Goal: Register for event/course: Sign up to attend an event or enroll in a course

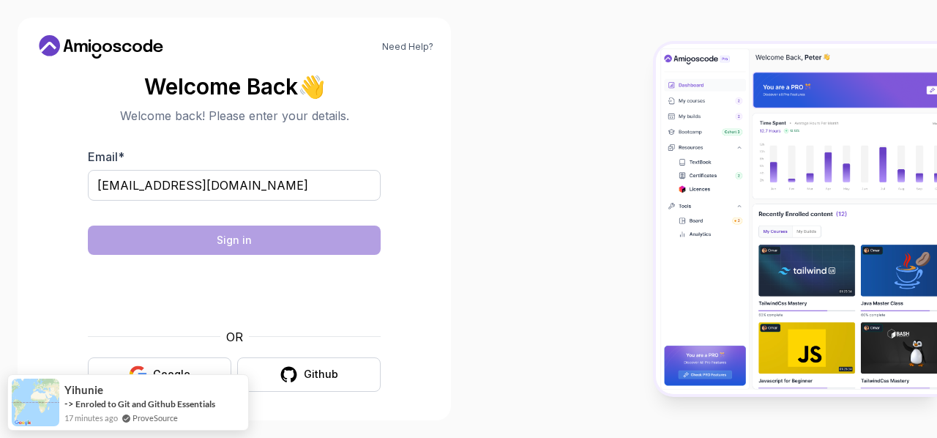
scroll to position [6, 0]
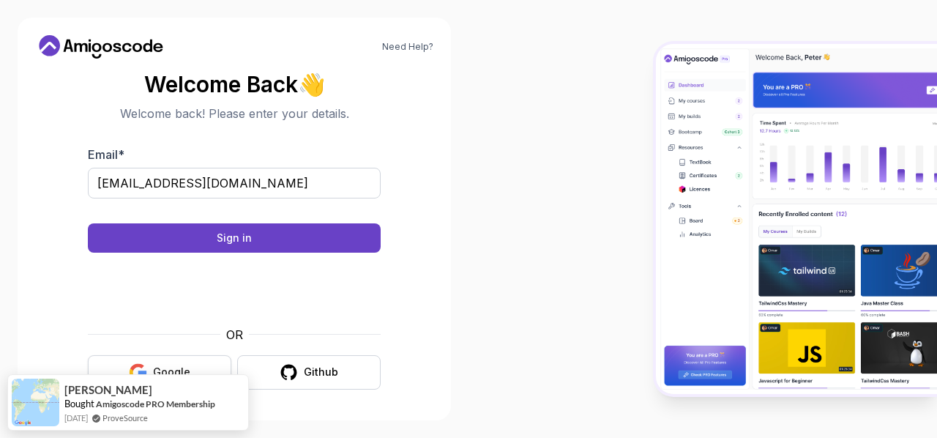
click at [195, 364] on button "Google" at bounding box center [159, 372] width 143 height 34
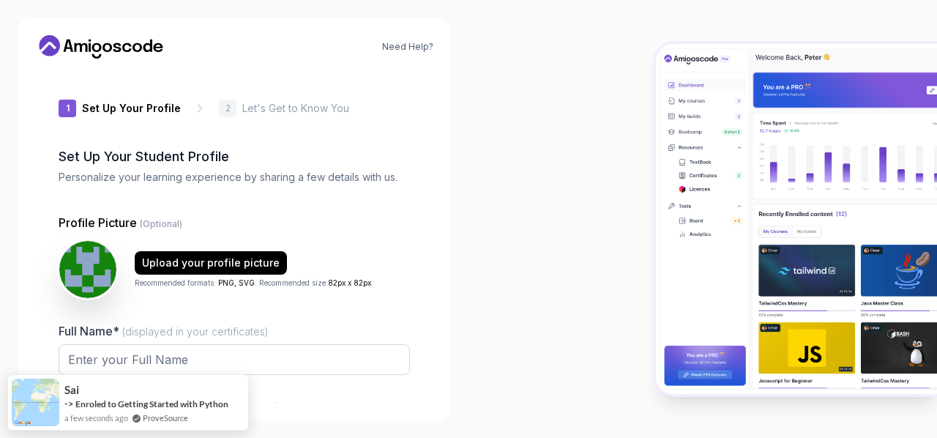
type input "zestystage6f14"
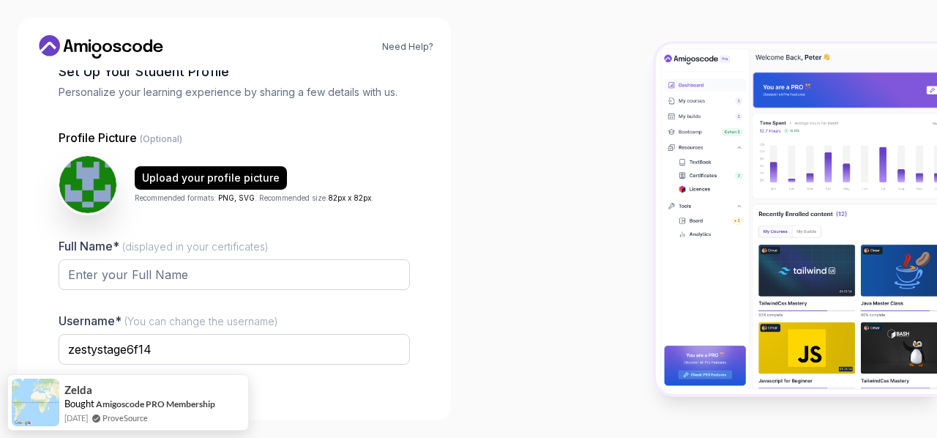
scroll to position [85, 0]
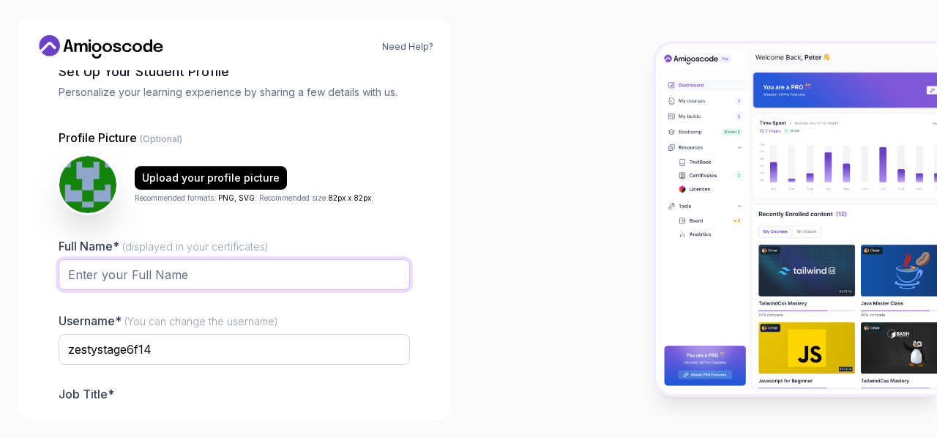
click at [348, 283] on input "Full Name* (displayed in your certificates)" at bounding box center [234, 274] width 351 height 31
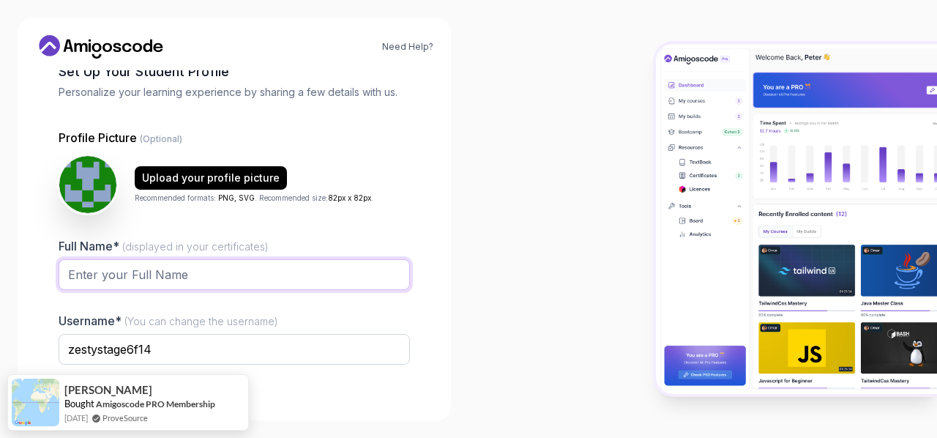
type input "[PERSON_NAME]"
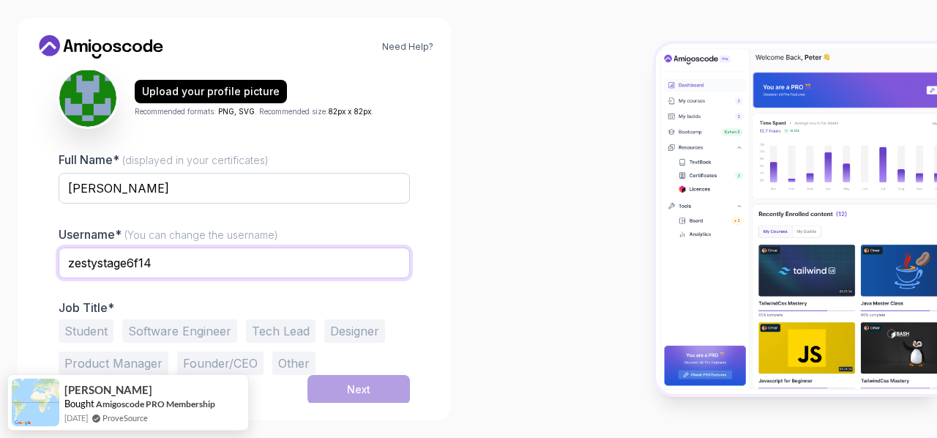
click at [164, 255] on input "zestystage6f14" at bounding box center [234, 262] width 351 height 31
type input "z"
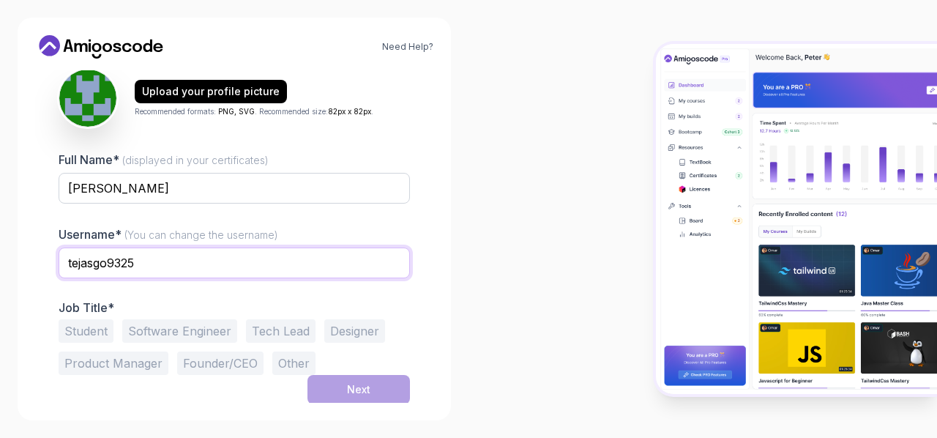
type input "tejasgo9325"
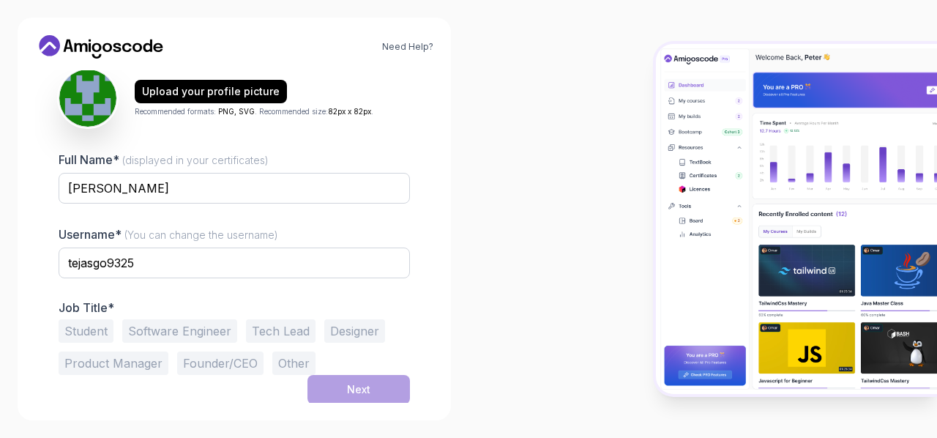
click at [92, 335] on button "Student" at bounding box center [86, 330] width 55 height 23
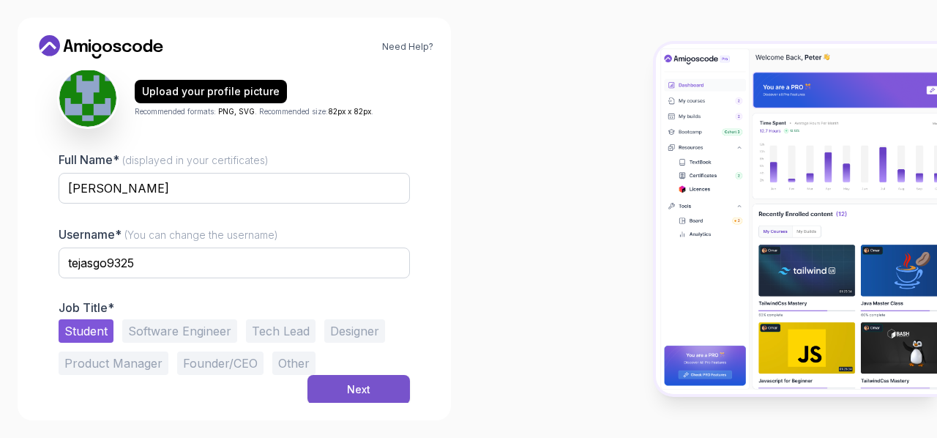
click at [360, 382] on div "Next" at bounding box center [358, 389] width 23 height 15
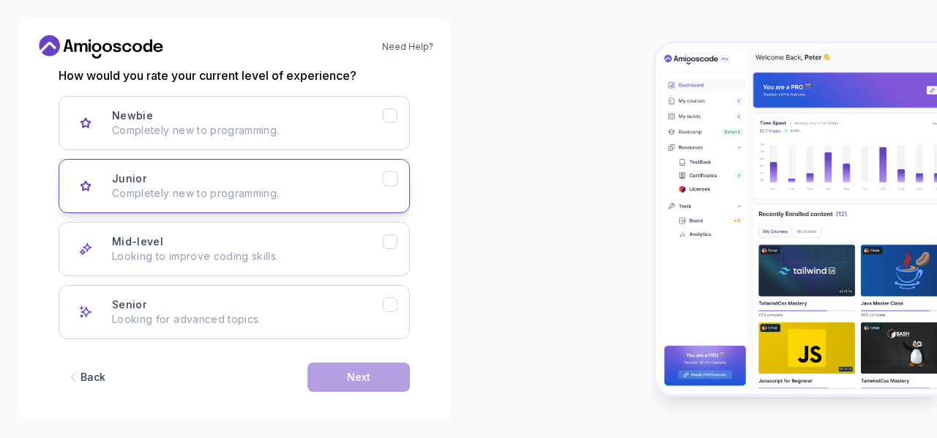
scroll to position [217, 0]
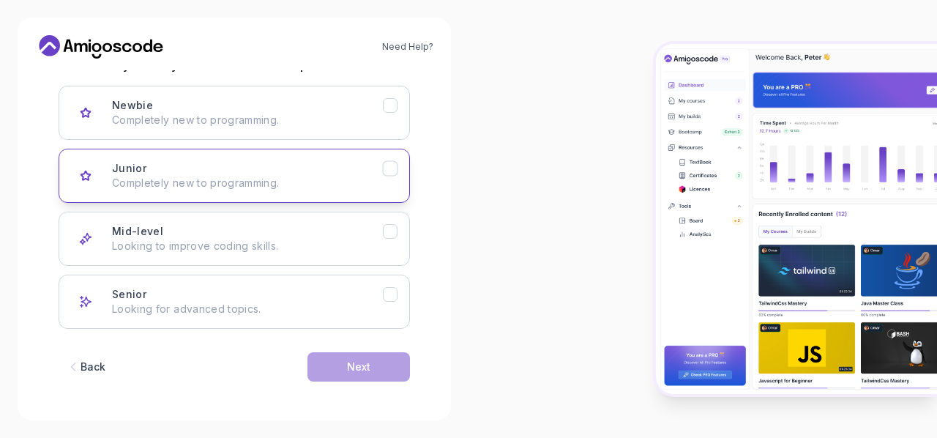
click at [263, 176] on p "Completely new to programming." at bounding box center [247, 183] width 271 height 15
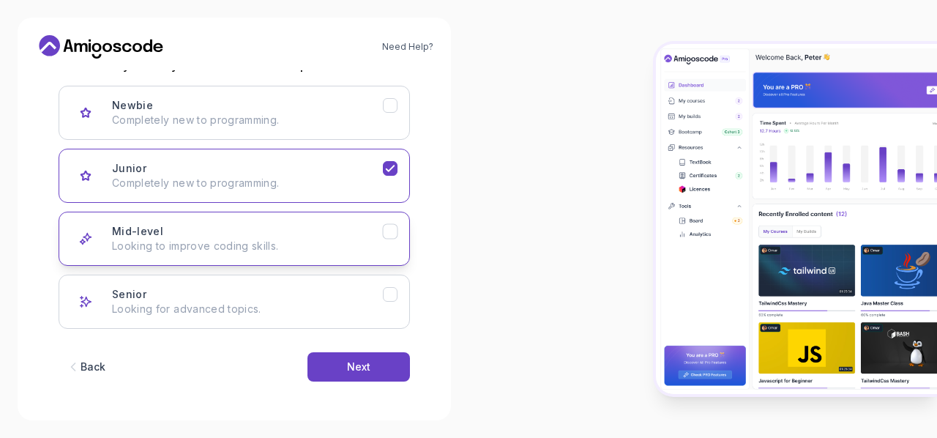
click at [281, 250] on p "Looking to improve coding skills." at bounding box center [247, 246] width 271 height 15
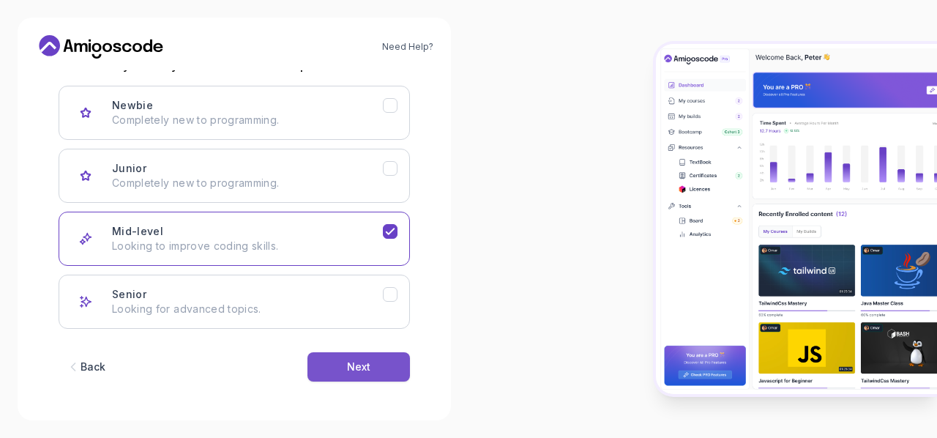
click at [344, 358] on button "Next" at bounding box center [358, 366] width 102 height 29
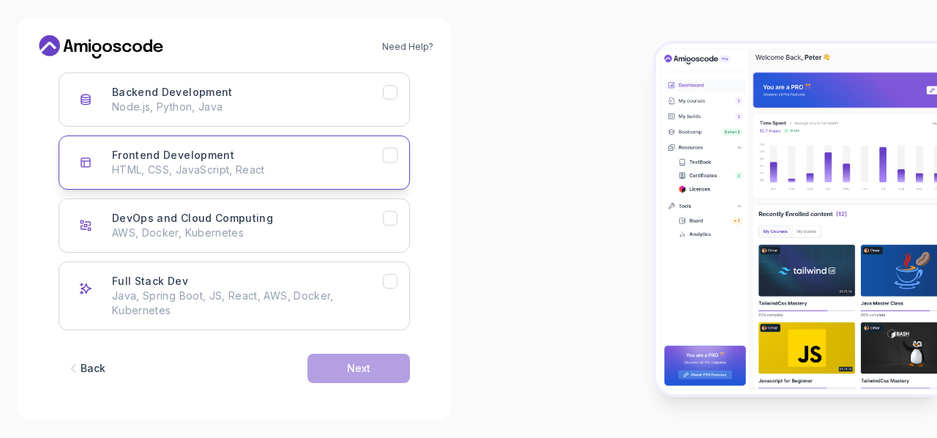
scroll to position [231, 0]
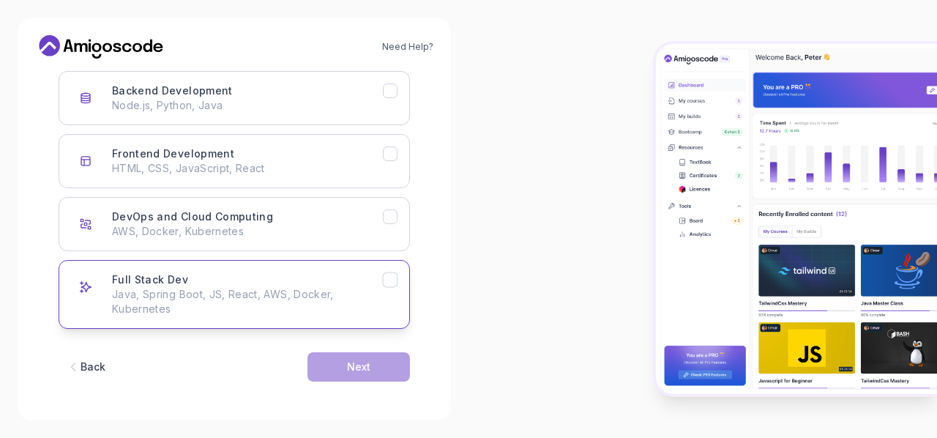
click at [268, 295] on p "Java, Spring Boot, JS, React, AWS, Docker, Kubernetes" at bounding box center [247, 301] width 271 height 29
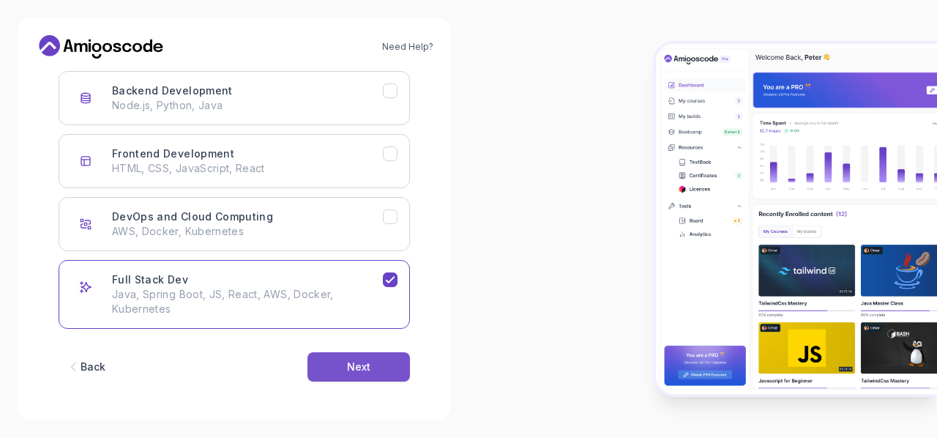
click at [354, 362] on div "Next" at bounding box center [358, 366] width 23 height 15
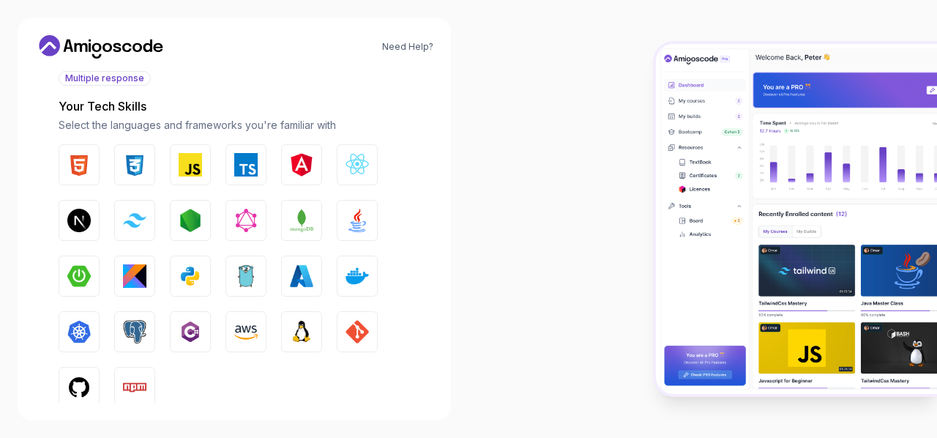
scroll to position [173, 0]
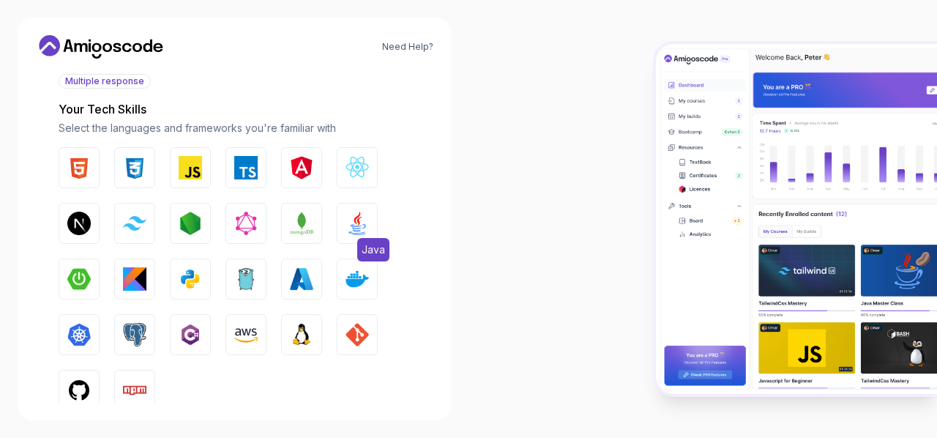
click at [354, 217] on img "button" at bounding box center [356, 223] width 23 height 23
click at [176, 176] on button "JavaScript" at bounding box center [190, 167] width 41 height 41
click at [146, 176] on button "CSS" at bounding box center [134, 167] width 41 height 41
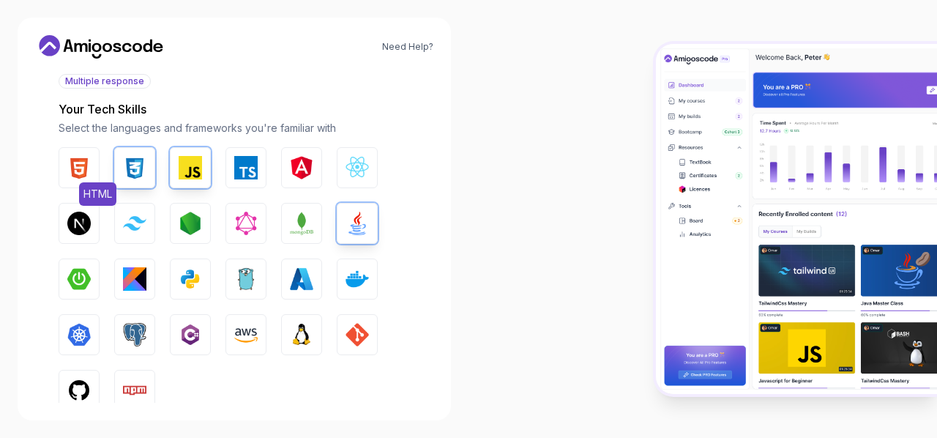
click at [80, 176] on img "button" at bounding box center [78, 167] width 23 height 23
click at [343, 337] on button "GIT" at bounding box center [357, 334] width 41 height 41
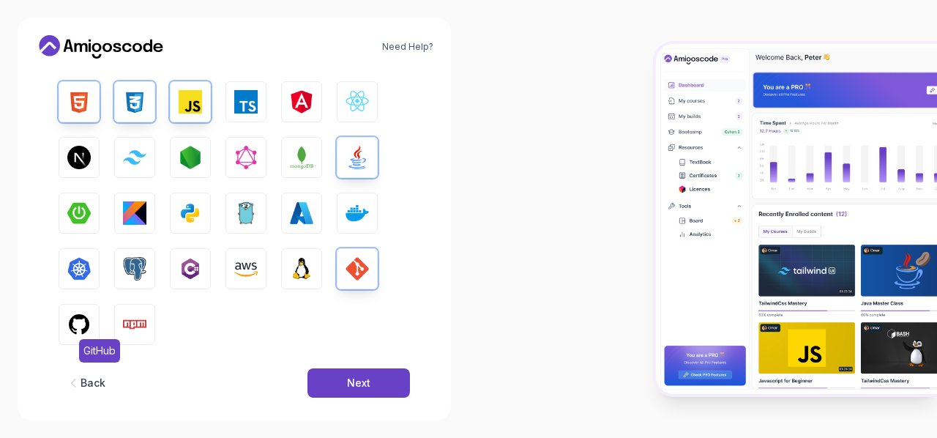
scroll to position [257, 0]
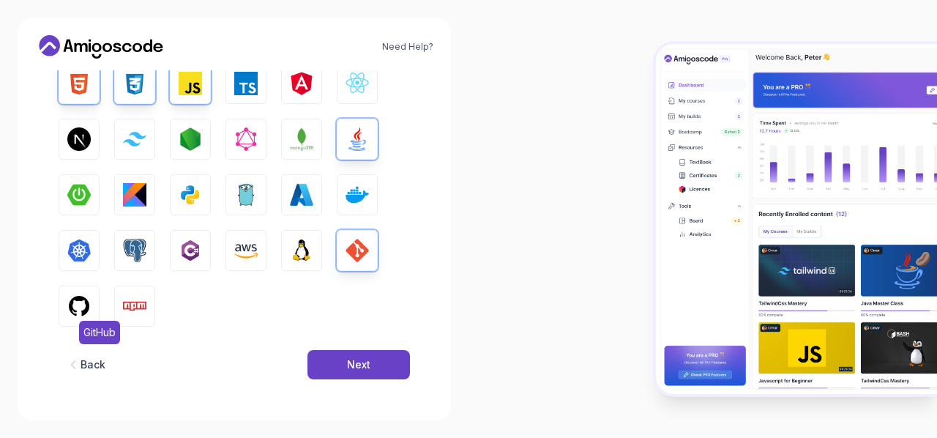
click at [83, 311] on img "button" at bounding box center [78, 305] width 23 height 23
click at [70, 209] on button "Spring Boot" at bounding box center [79, 194] width 41 height 41
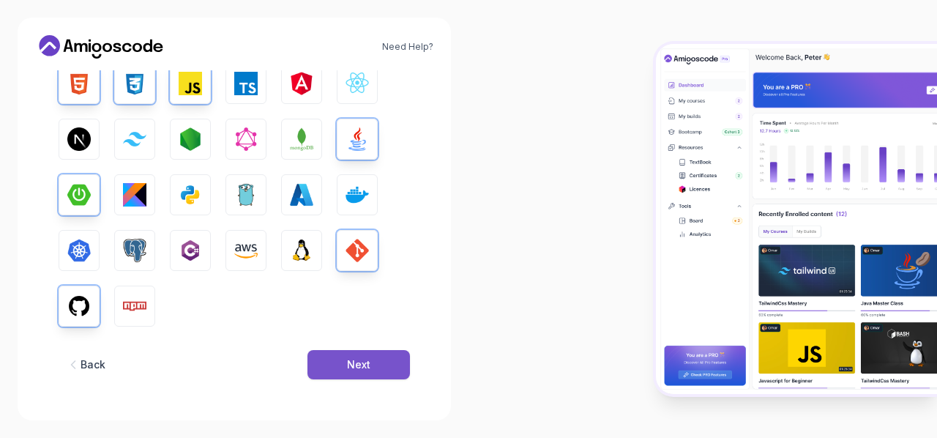
click at [356, 371] on div "Next" at bounding box center [358, 364] width 23 height 15
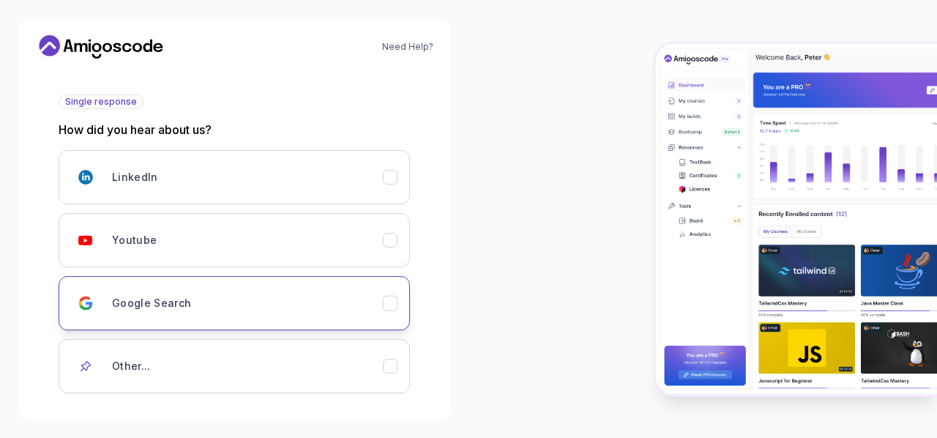
scroll to position [153, 0]
click at [316, 242] on div "Youtube" at bounding box center [247, 239] width 271 height 29
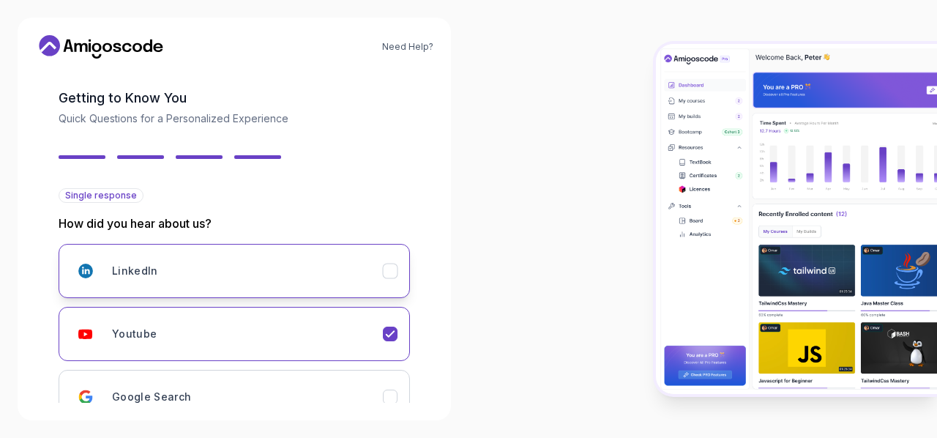
scroll to position [225, 0]
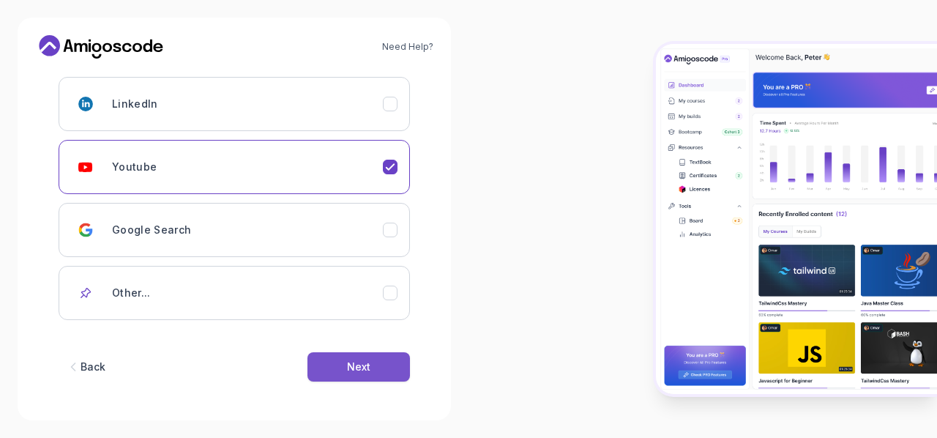
click at [361, 367] on div "Next" at bounding box center [358, 366] width 23 height 15
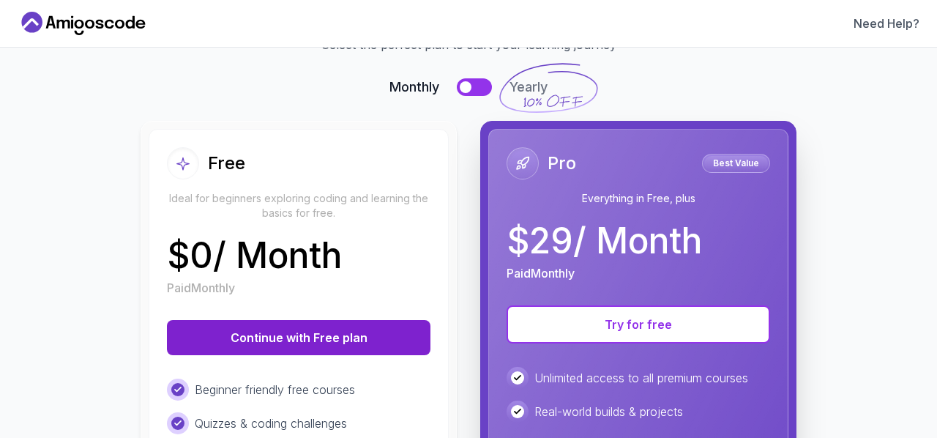
scroll to position [84, 0]
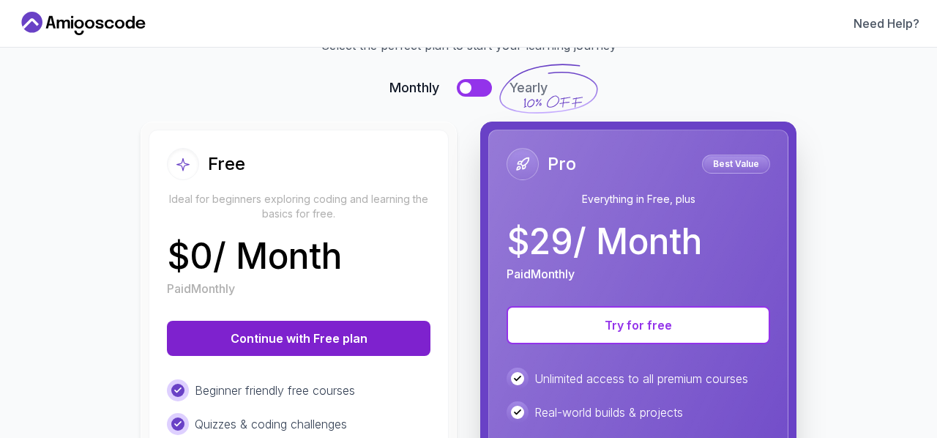
click at [358, 337] on button "Continue with Free plan" at bounding box center [298, 338] width 263 height 35
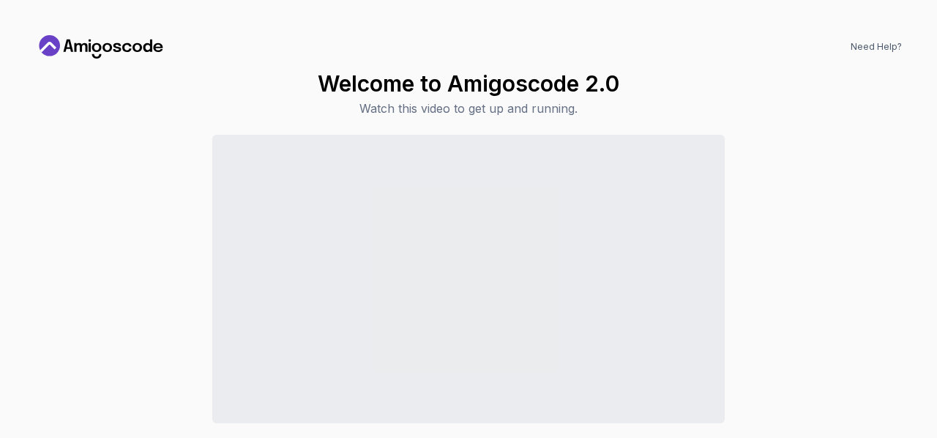
click at [730, 117] on div "Welcome to Amigoscode 2.0 Watch this video to get up and running. Continue to D…" at bounding box center [468, 275] width 867 height 411
click at [815, 118] on div "Welcome to Amigoscode 2.0 Watch this video to get up and running. Continue to D…" at bounding box center [468, 275] width 867 height 411
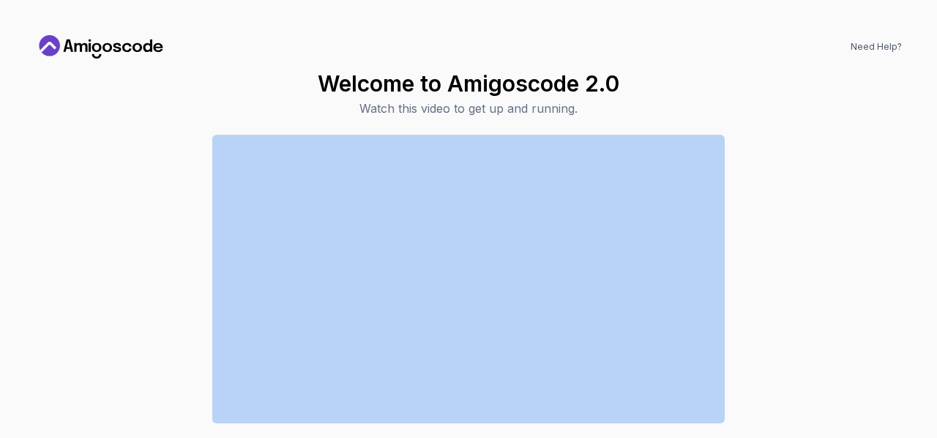
click at [815, 118] on div "Welcome to Amigoscode 2.0 Watch this video to get up and running. Continue to D…" at bounding box center [468, 275] width 867 height 411
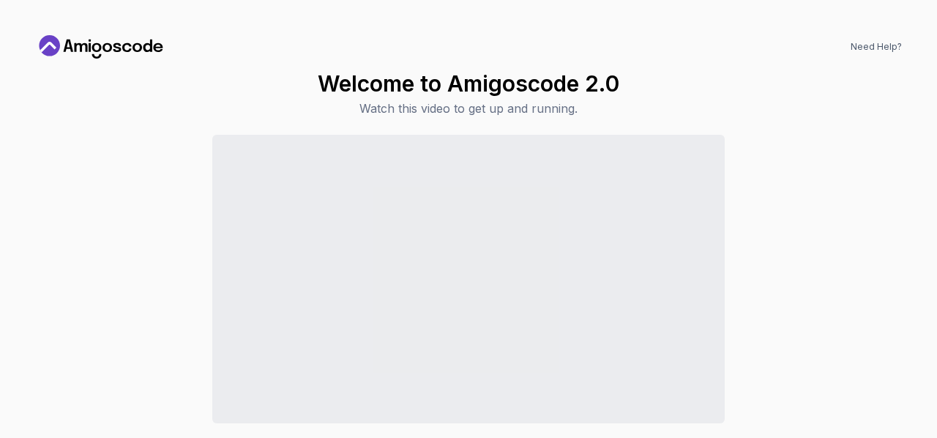
click at [815, 118] on div "Welcome to Amigoscode 2.0 Watch this video to get up and running. Continue to D…" at bounding box center [468, 275] width 867 height 411
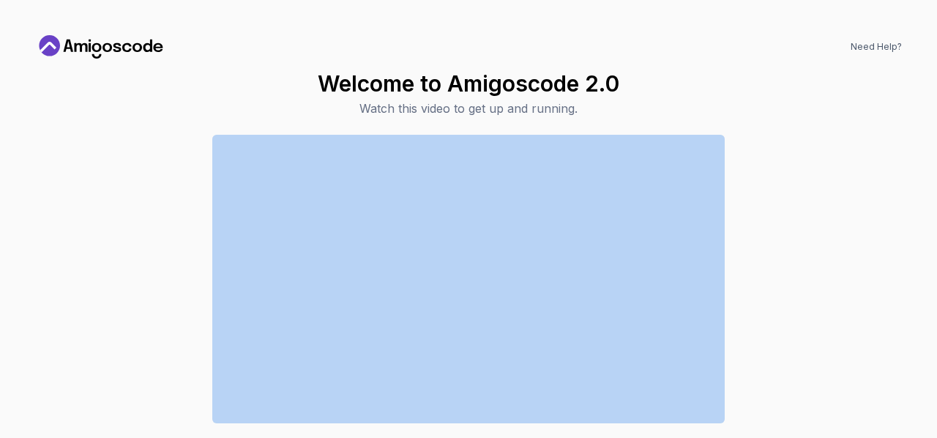
click at [815, 118] on div "Welcome to Amigoscode 2.0 Watch this video to get up and running. Continue to D…" at bounding box center [468, 275] width 867 height 411
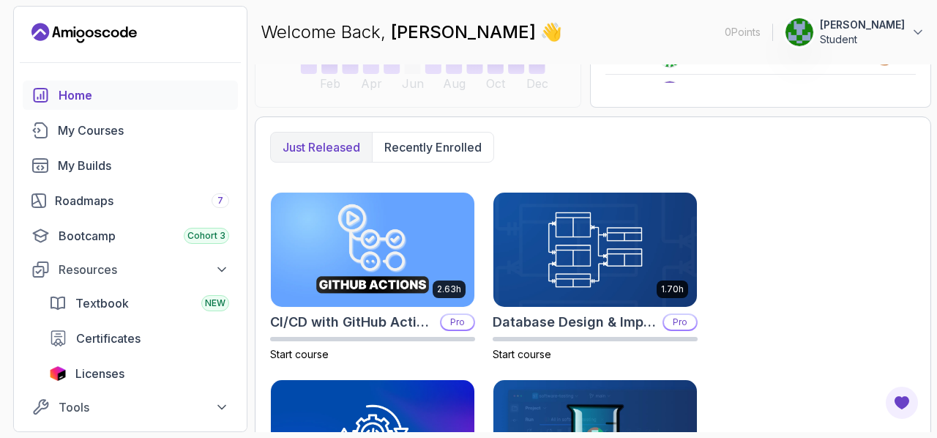
scroll to position [336, 0]
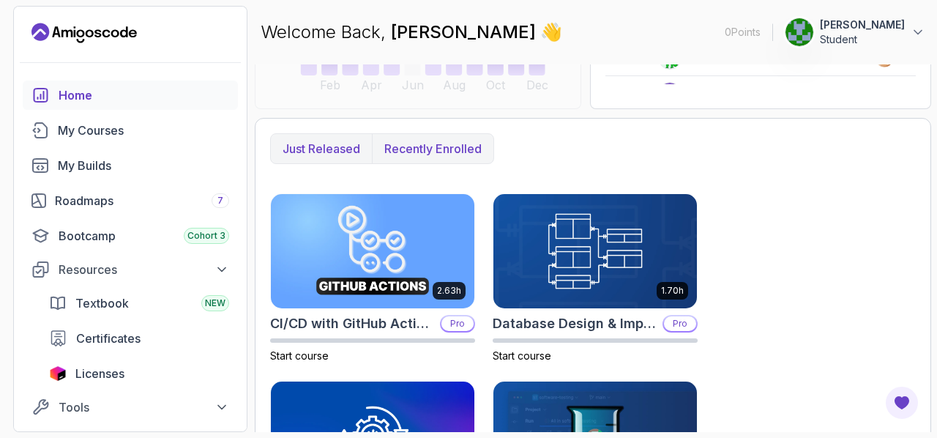
click at [439, 154] on p "Recently enrolled" at bounding box center [432, 149] width 97 height 18
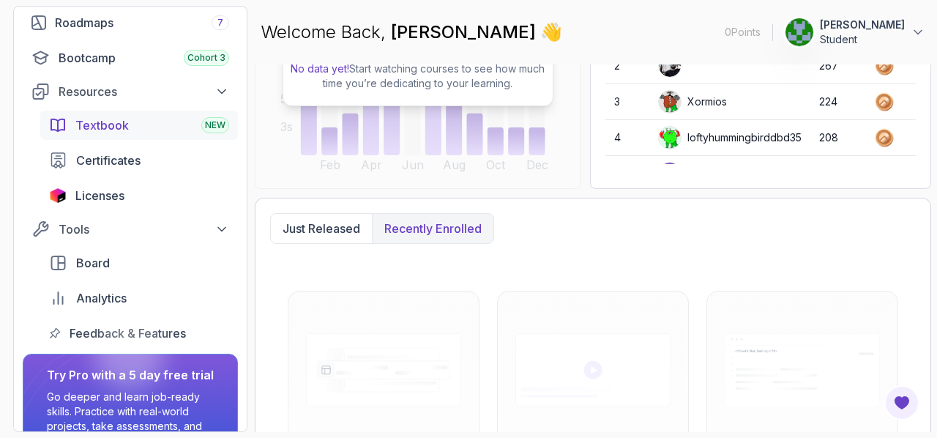
scroll to position [179, 0]
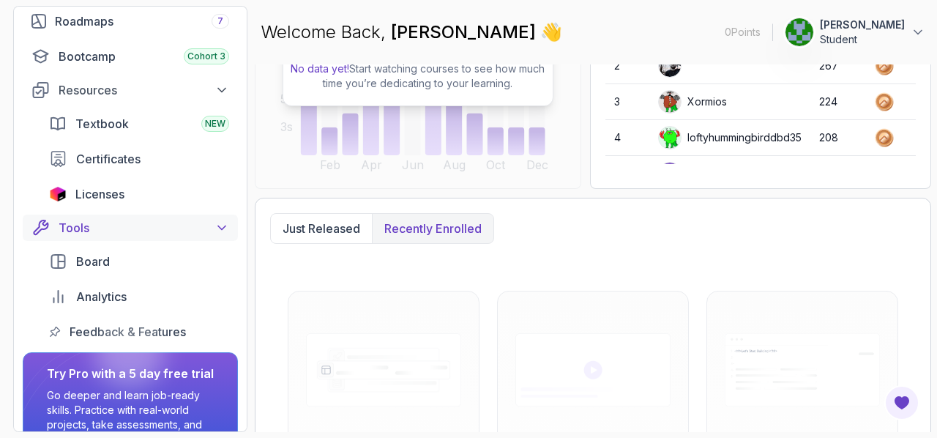
click at [220, 229] on icon at bounding box center [221, 227] width 15 height 15
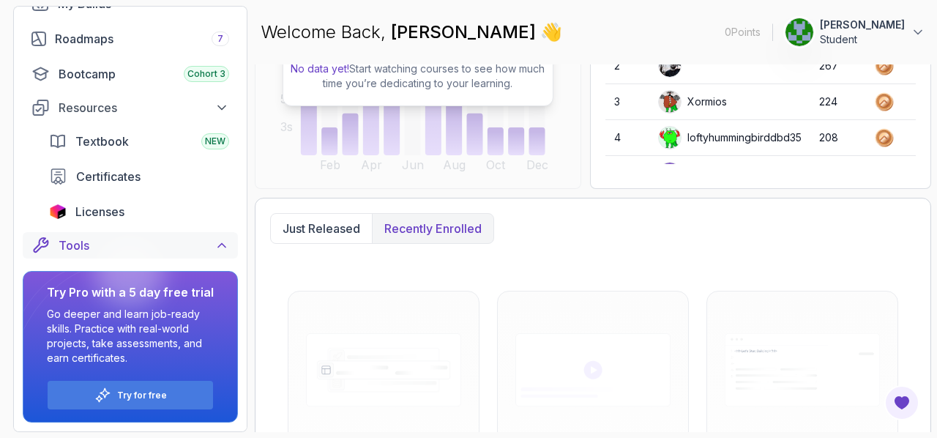
scroll to position [154, 0]
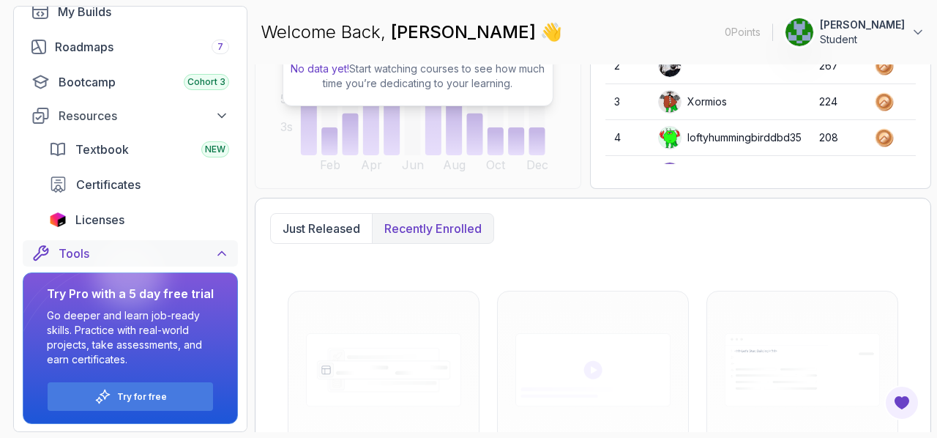
click at [221, 258] on icon at bounding box center [221, 253] width 15 height 15
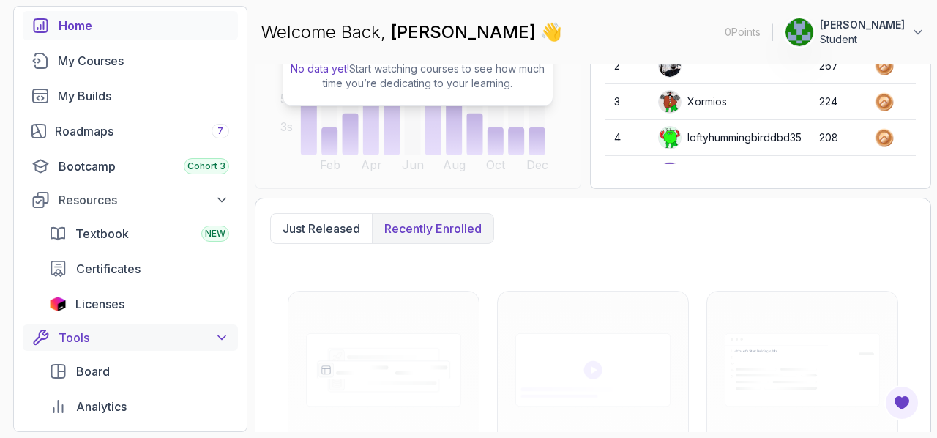
scroll to position [61, 0]
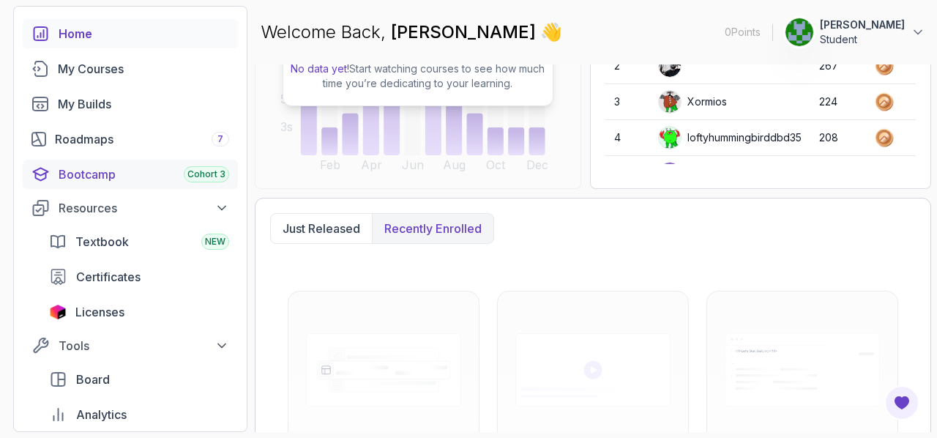
click at [141, 179] on div "Bootcamp Cohort 3" at bounding box center [144, 174] width 171 height 18
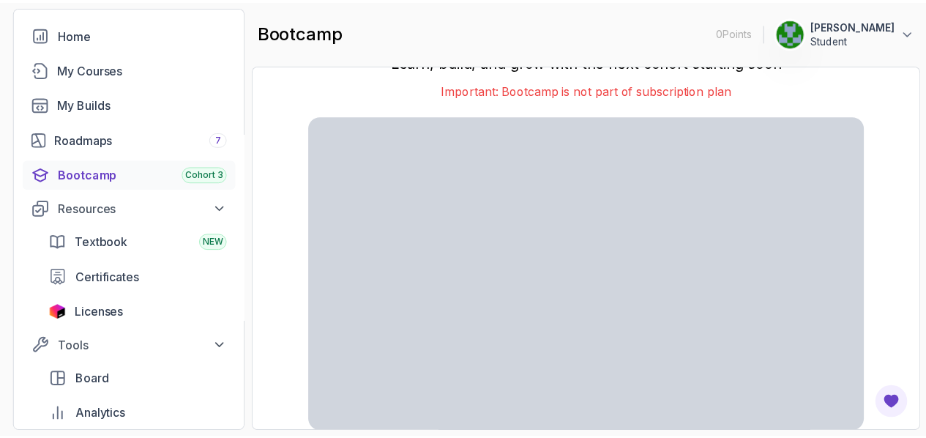
scroll to position [48, 0]
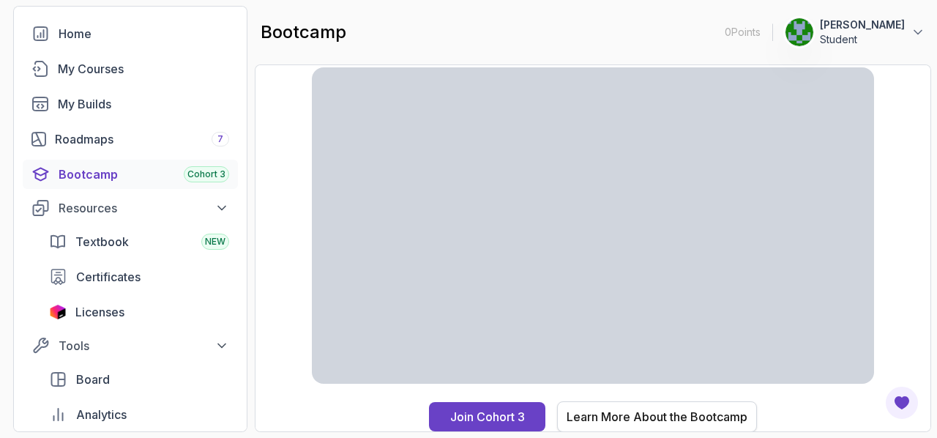
click at [629, 416] on div "Learn More About the Bootcamp" at bounding box center [657, 417] width 181 height 18
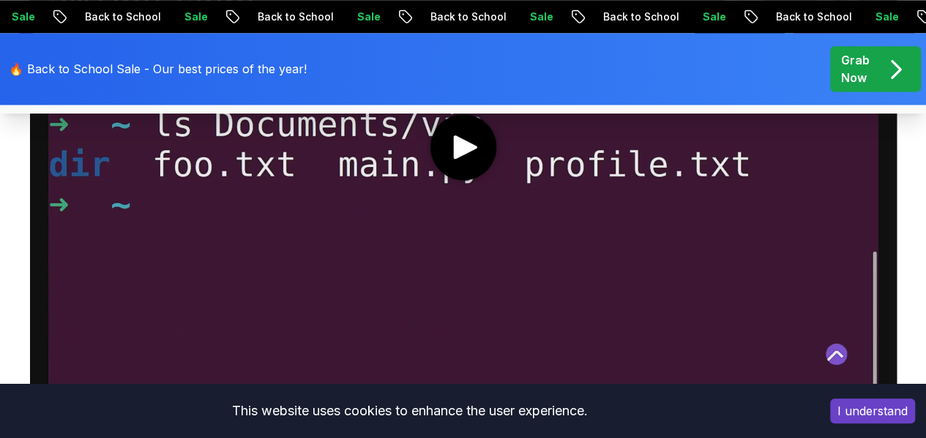
scroll to position [973, 0]
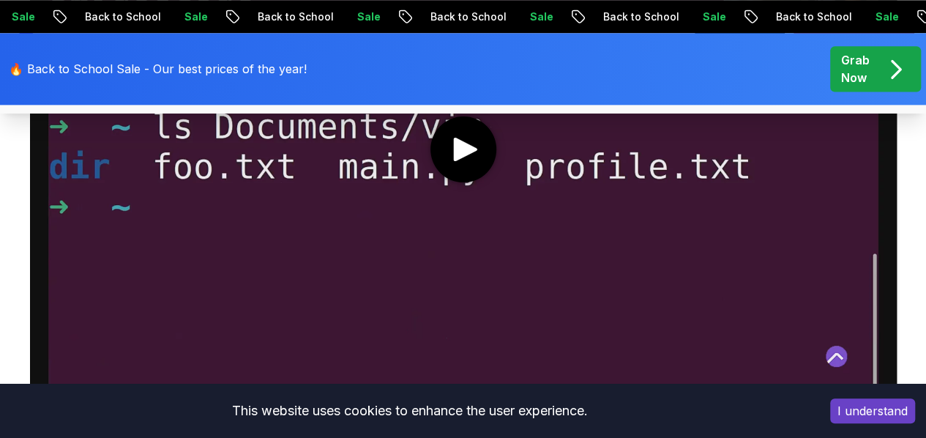
click at [471, 156] on icon "play" at bounding box center [465, 150] width 31 height 24
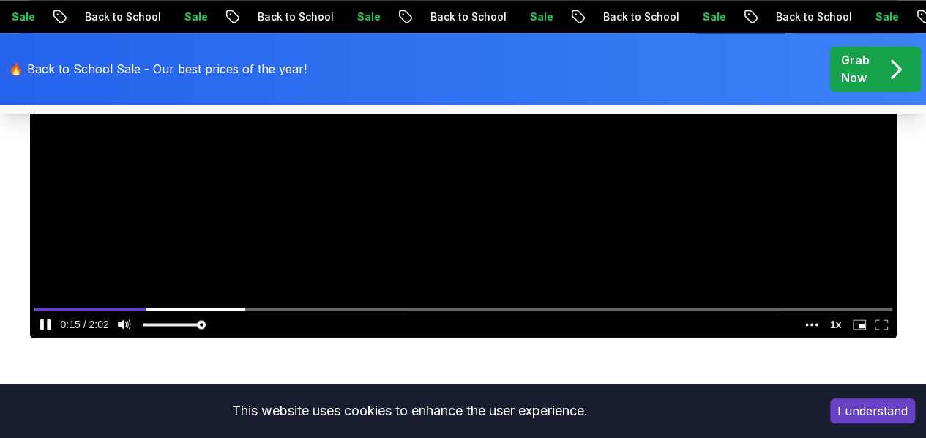
scroll to position [1031, 0]
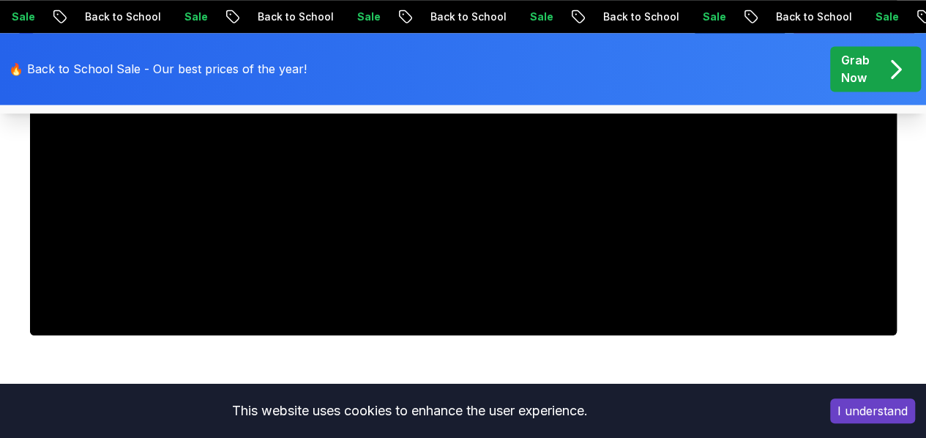
click at [859, 414] on button "I understand" at bounding box center [872, 410] width 85 height 25
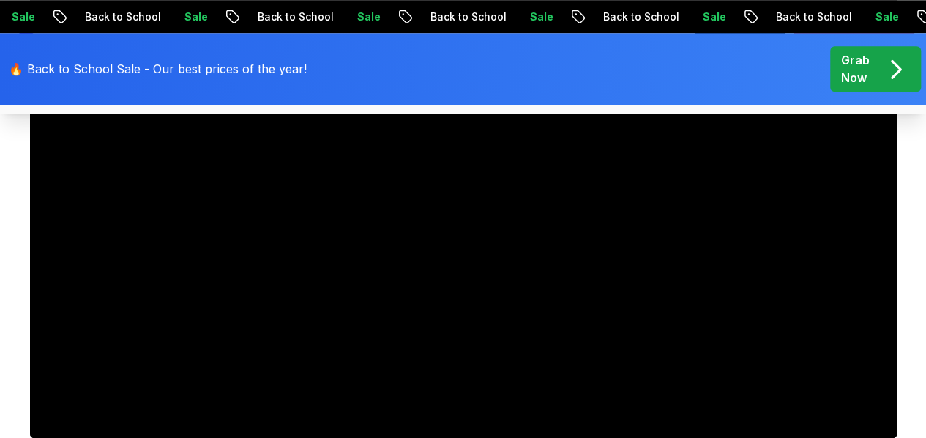
scroll to position [925, 0]
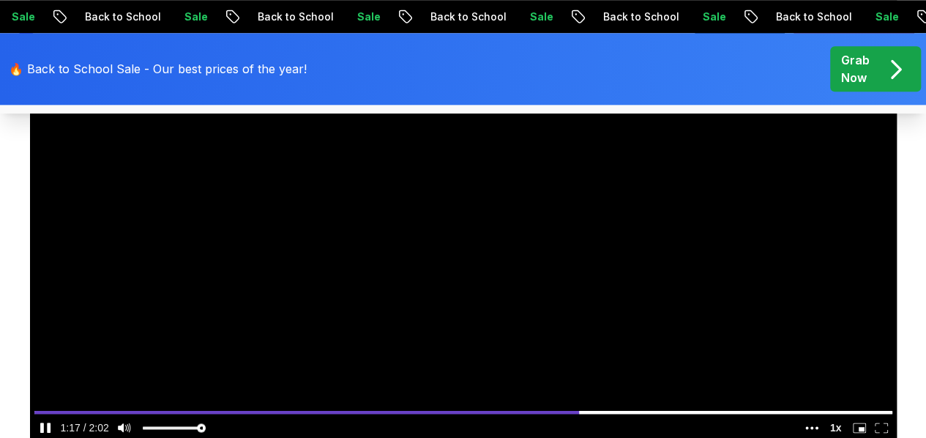
click at [47, 431] on icon "pause" at bounding box center [49, 427] width 4 height 10
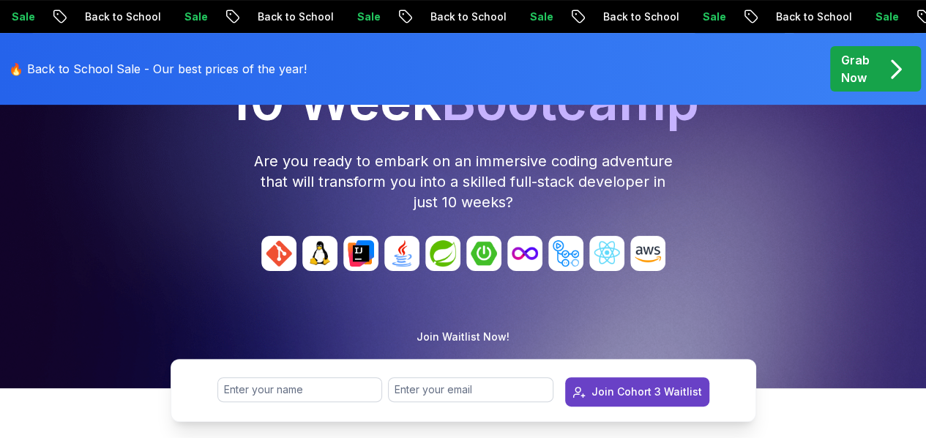
scroll to position [205, 0]
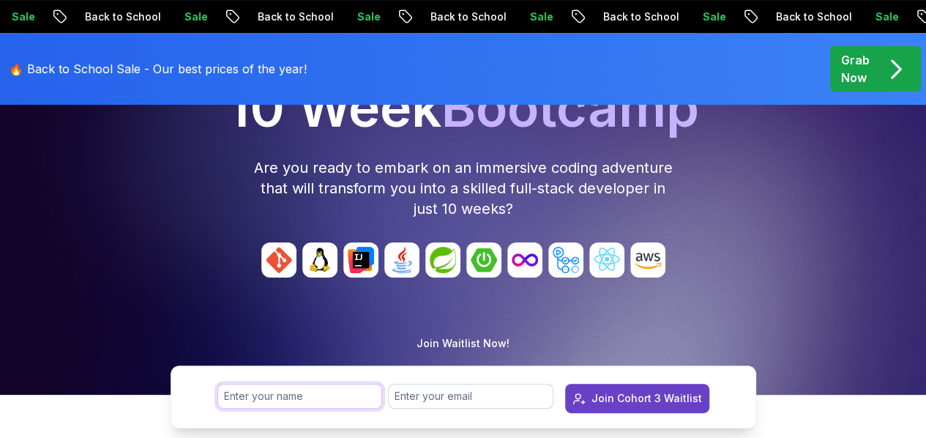
click at [305, 406] on input "text" at bounding box center [299, 396] width 165 height 25
type input "[PERSON_NAME]"
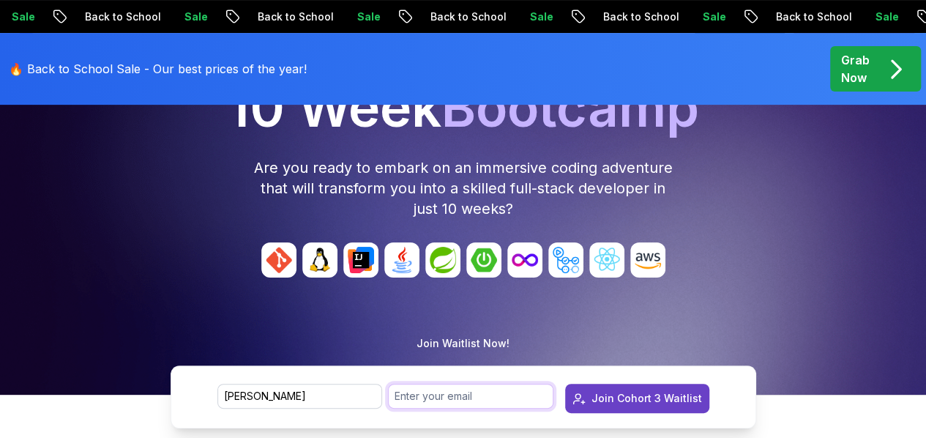
click at [417, 395] on input "email" at bounding box center [470, 396] width 165 height 25
type input "[EMAIL_ADDRESS][DOMAIN_NAME]"
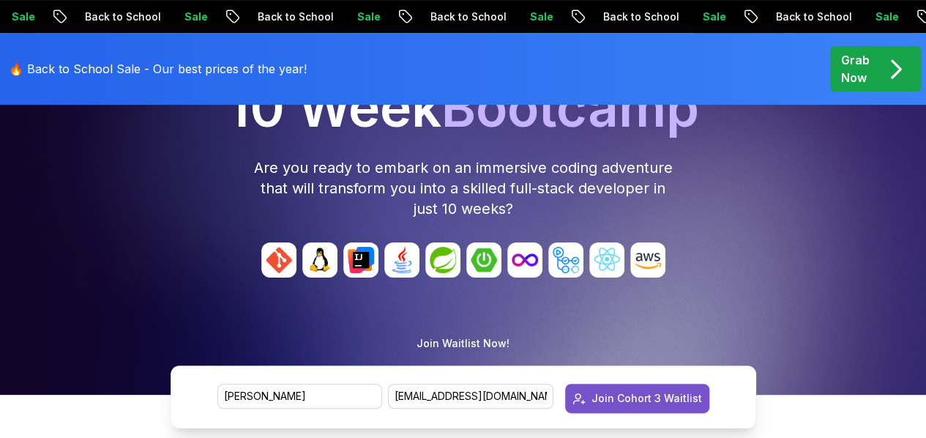
click at [624, 396] on div "Join Cohort 3 Waitlist" at bounding box center [646, 398] width 111 height 15
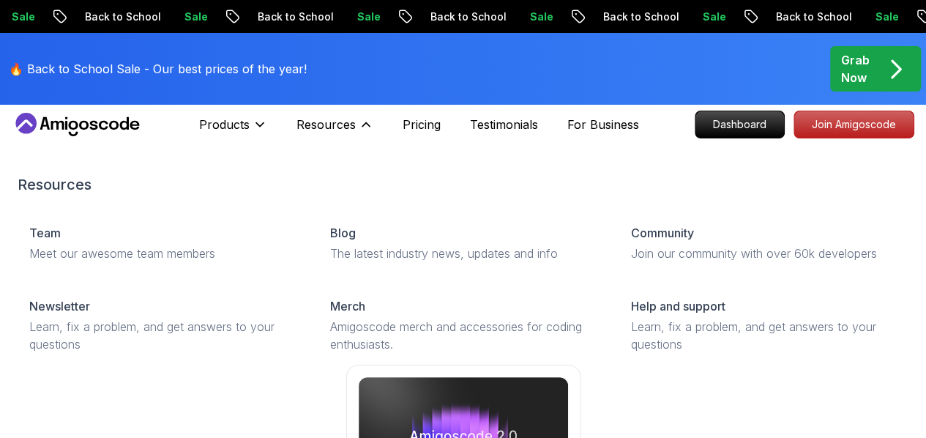
scroll to position [0, 0]
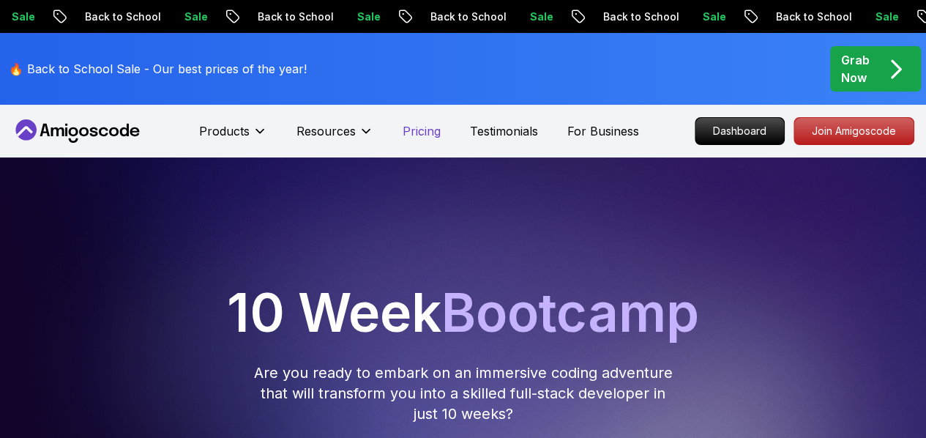
click at [427, 133] on p "Pricing" at bounding box center [422, 131] width 38 height 18
click at [521, 131] on p "Testimonials" at bounding box center [504, 131] width 68 height 18
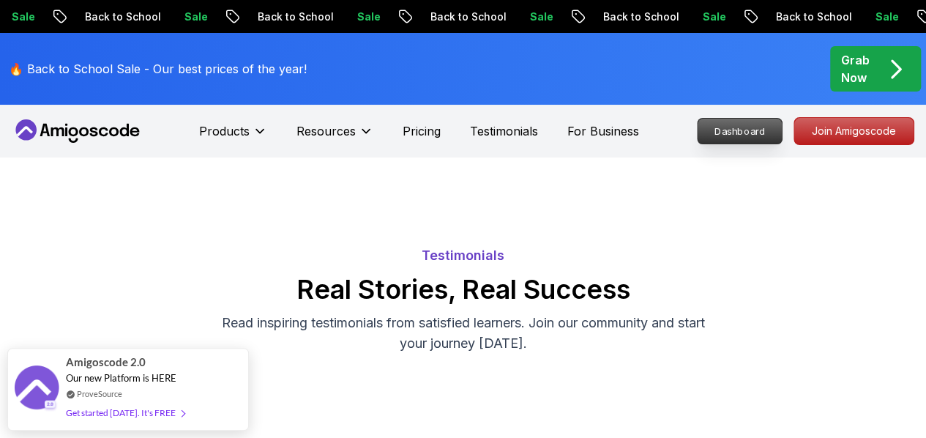
click at [770, 128] on p "Dashboard" at bounding box center [740, 131] width 84 height 25
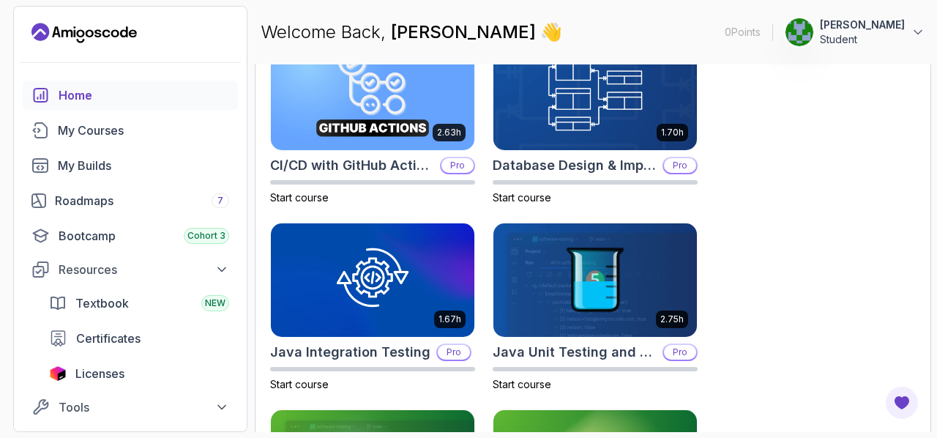
scroll to position [497, 0]
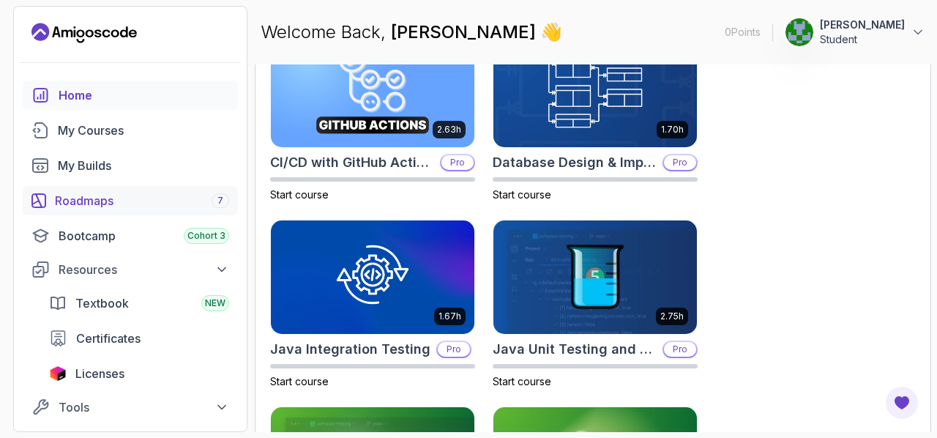
click at [190, 201] on div "Roadmaps 7" at bounding box center [142, 201] width 174 height 18
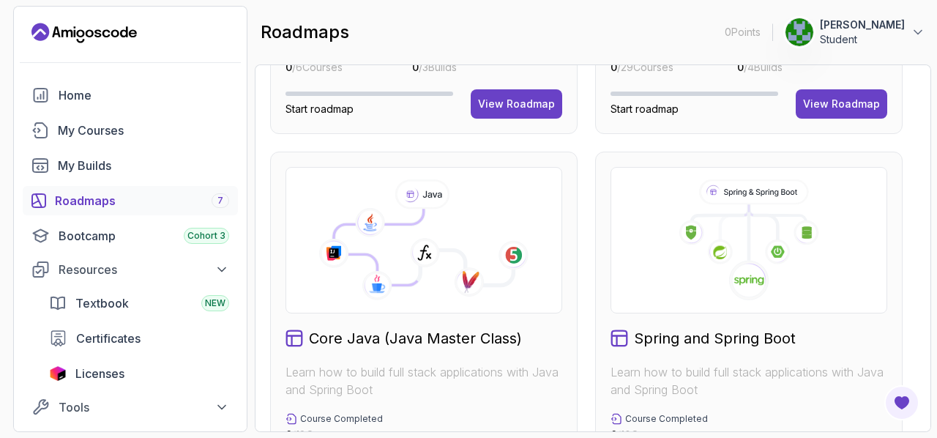
scroll to position [381, 0]
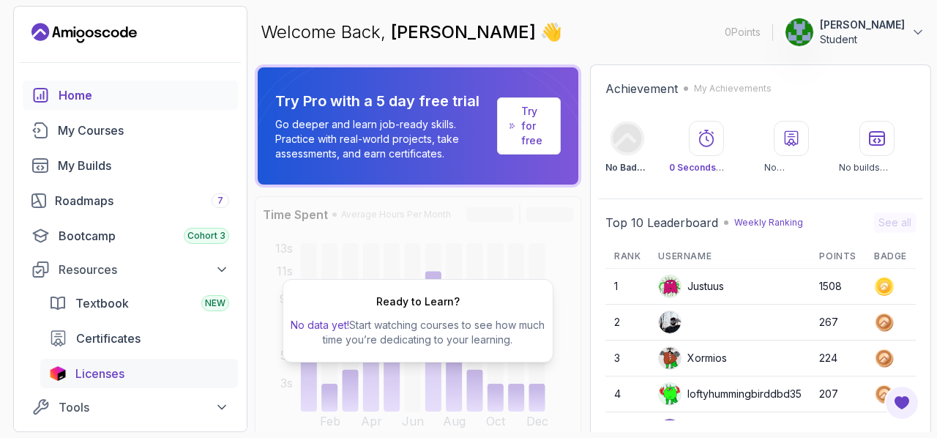
click at [149, 381] on div "Licenses" at bounding box center [152, 373] width 154 height 18
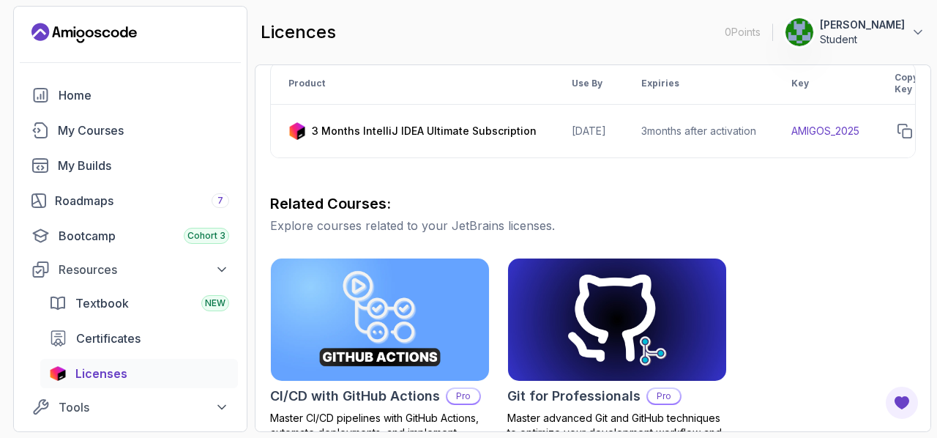
scroll to position [287, 0]
